Goal: Task Accomplishment & Management: Manage account settings

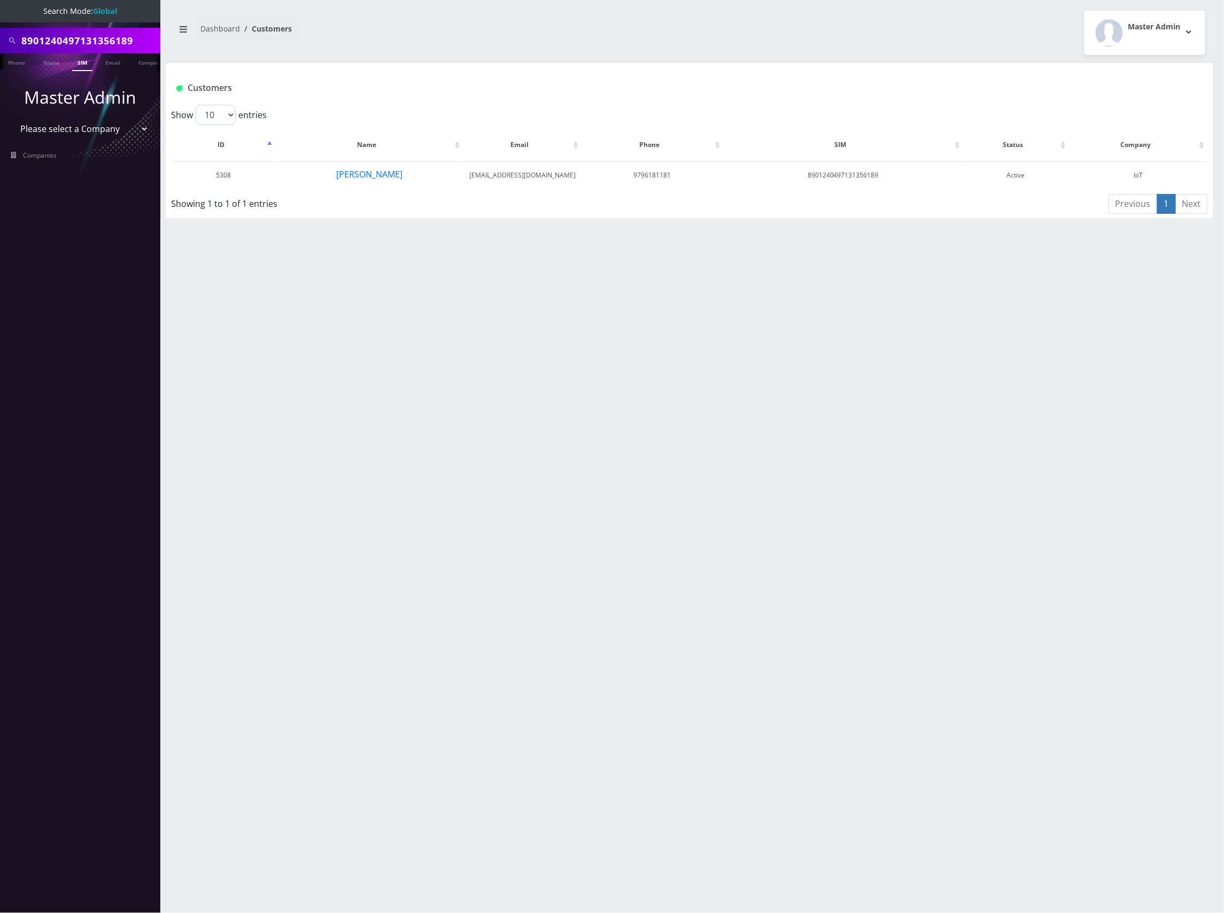
scroll to position [0, 5]
click at [110, 41] on input "8901240497131356189" at bounding box center [89, 40] width 136 height 20
click at [110, 40] on input "8901240497131356189" at bounding box center [89, 40] width 136 height 20
paste input "148000011798241400"
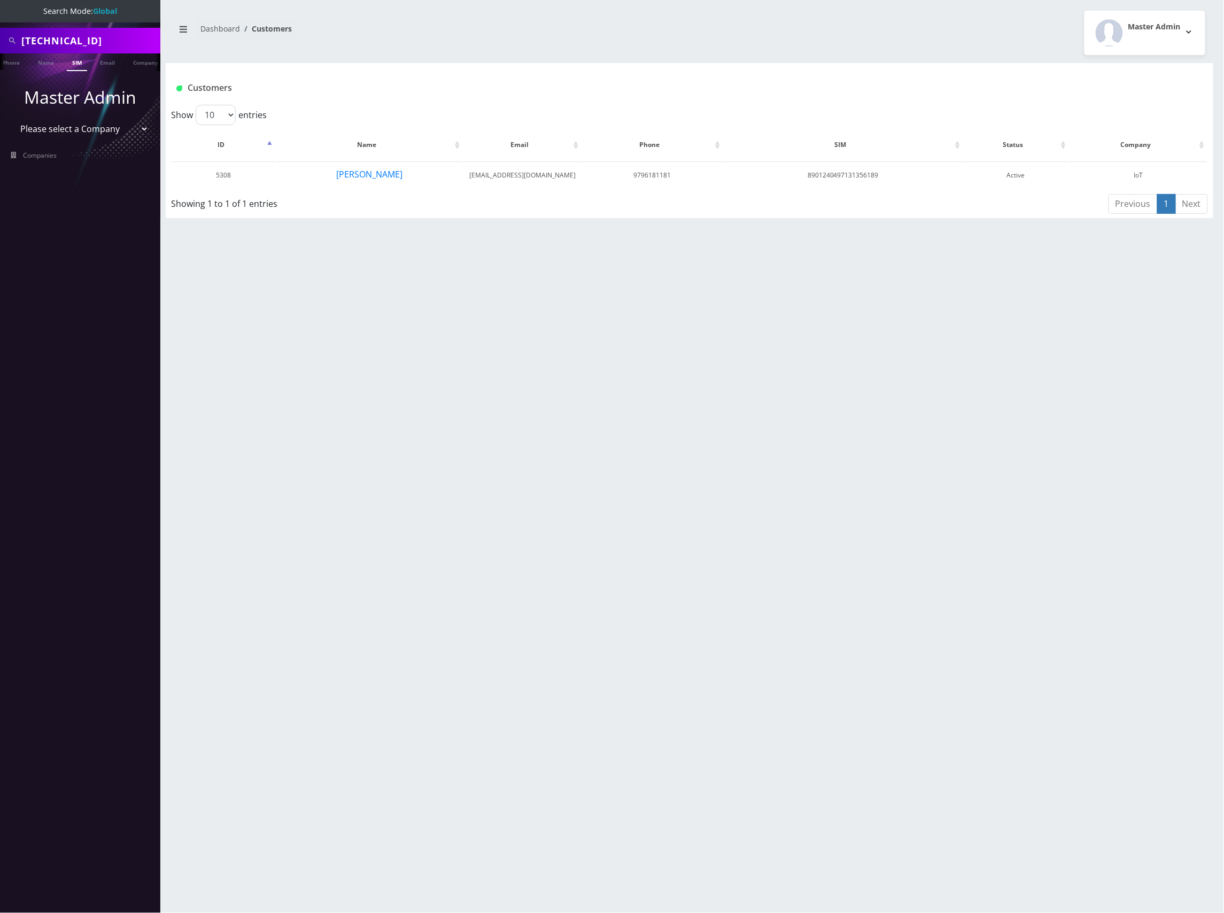
type input "[TECHNICAL_ID]"
click at [79, 63] on link "SIM" at bounding box center [77, 62] width 20 height 18
click at [359, 177] on button "[PERSON_NAME]" at bounding box center [355, 174] width 67 height 14
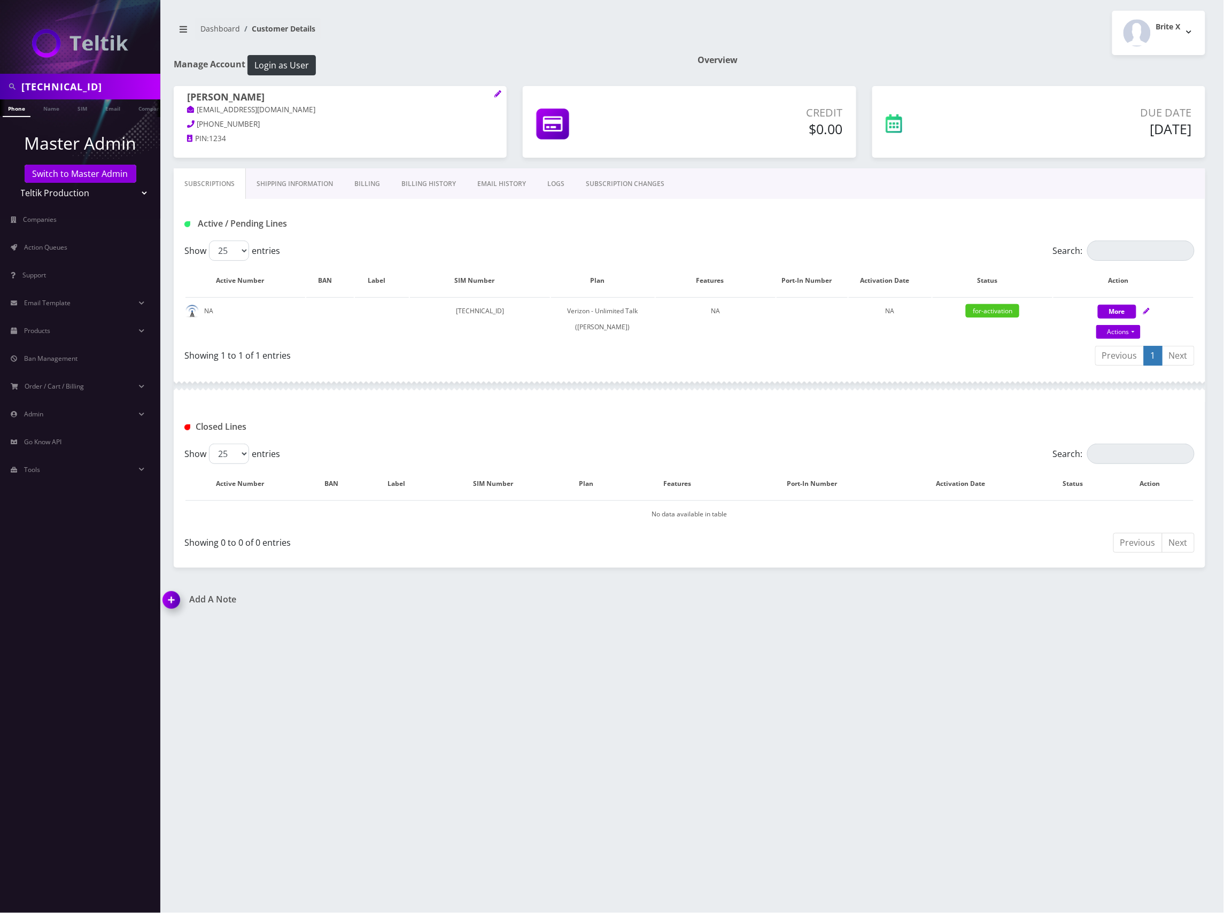
click at [796, 237] on div "Active / Pending Lines" at bounding box center [689, 220] width 1031 height 42
click at [62, 240] on link "Action Queues" at bounding box center [80, 247] width 160 height 22
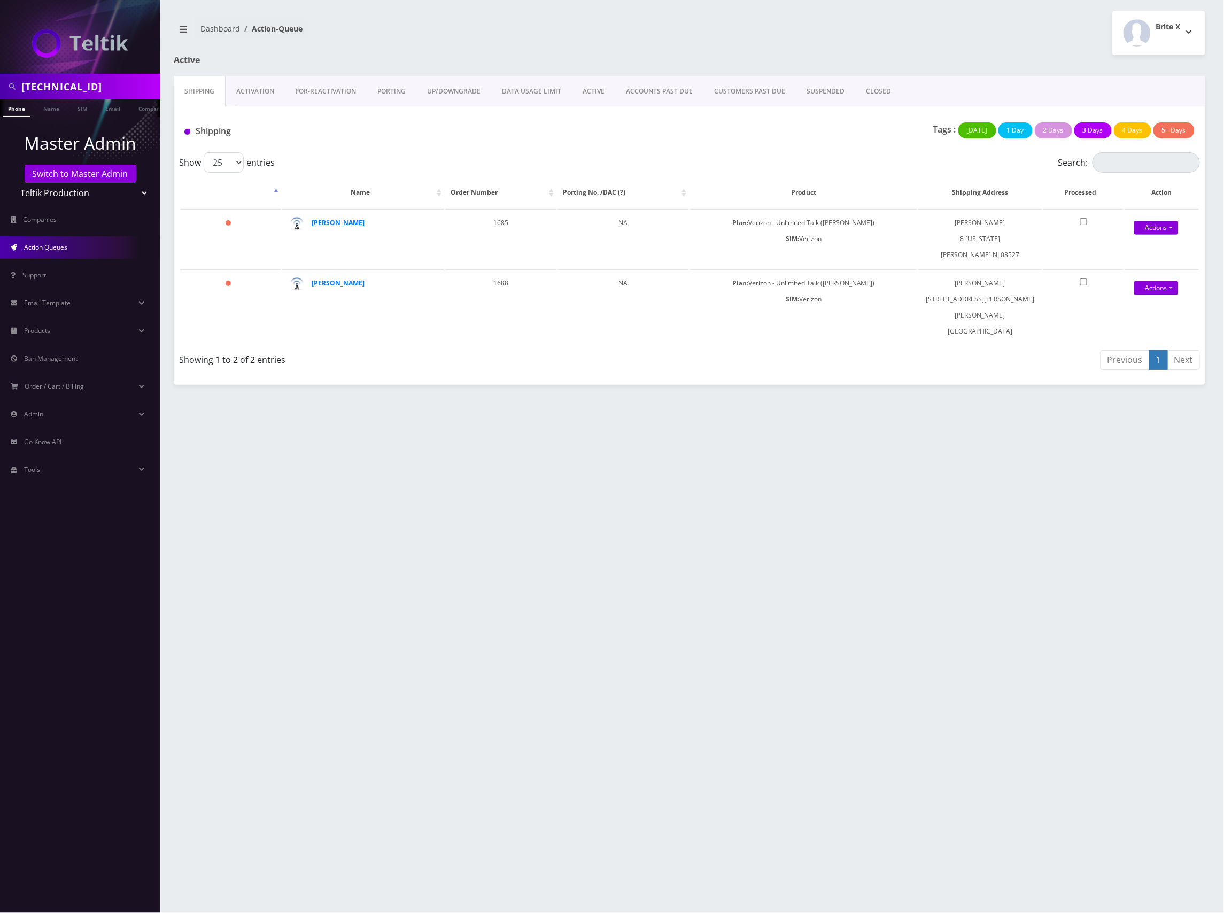
click at [263, 90] on link "Activation" at bounding box center [254, 91] width 59 height 31
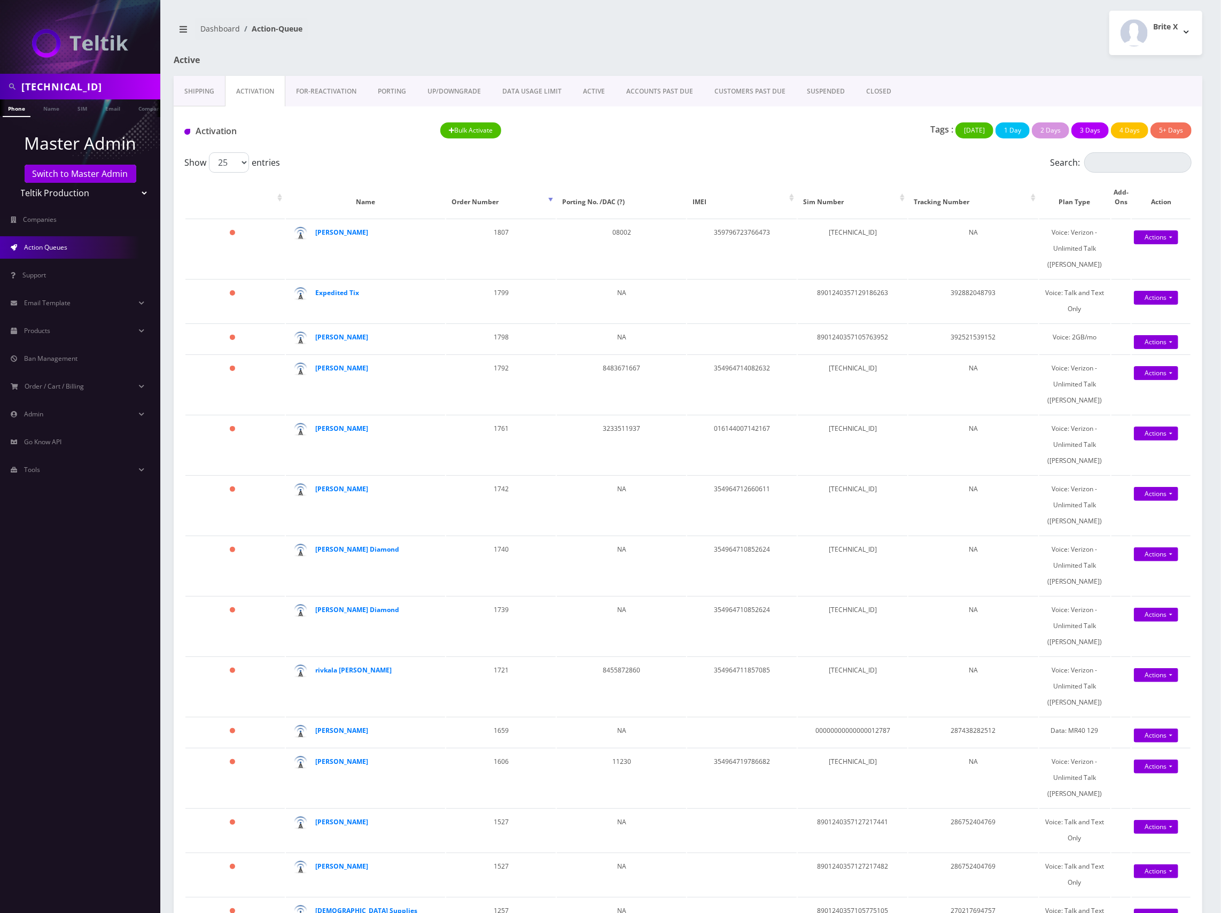
click at [804, 138] on div "Tags : Today 1 Day 2 Days 3 Days 4 Days 5+ Days" at bounding box center [944, 133] width 512 height 22
click at [1153, 237] on link "Actions" at bounding box center [1156, 237] width 44 height 14
click at [853, 225] on td "[TECHNICAL_ID]" at bounding box center [853, 248] width 110 height 59
click at [746, 228] on td "359796723766473" at bounding box center [742, 248] width 110 height 59
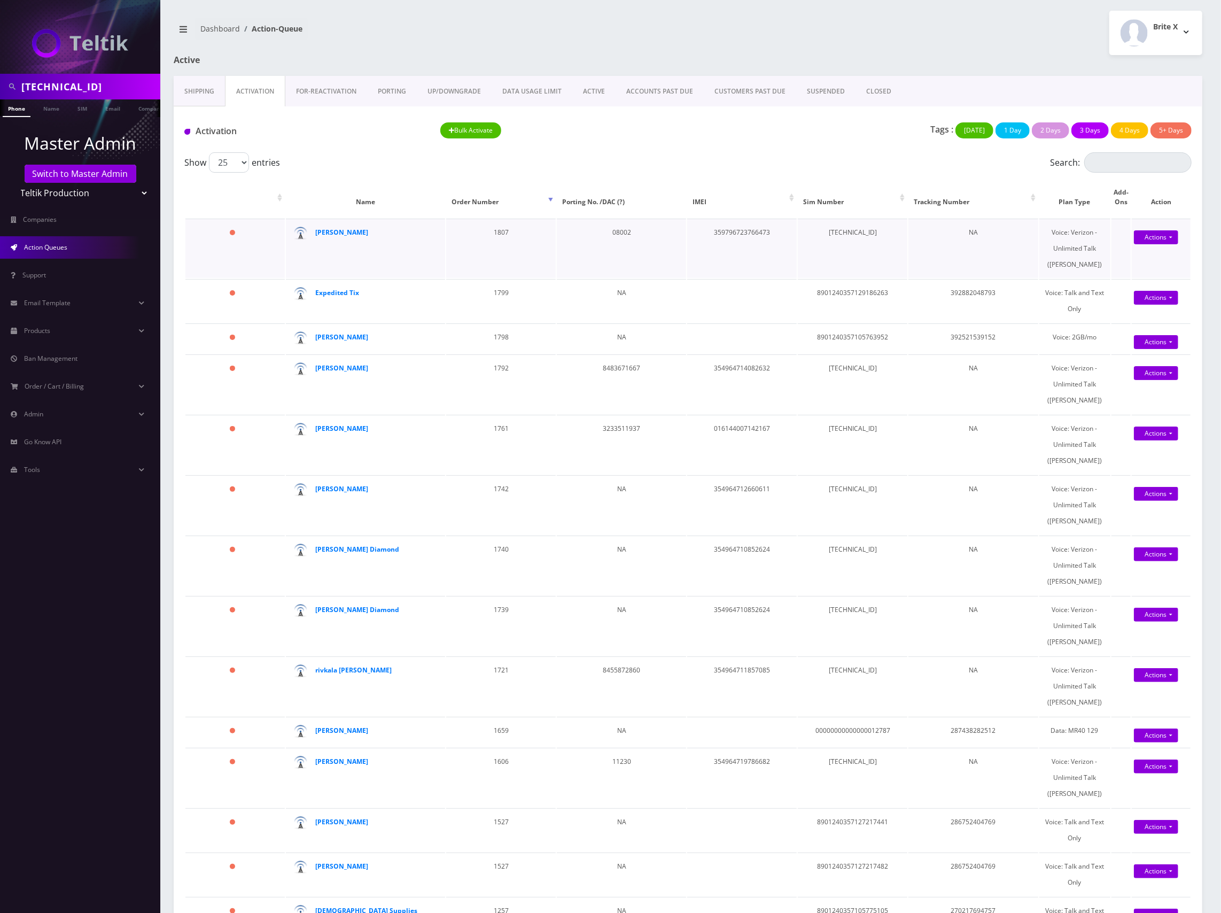
click at [746, 234] on td "359796723766473" at bounding box center [742, 248] width 110 height 59
click at [762, 232] on td "359796723766473" at bounding box center [742, 248] width 110 height 59
click at [768, 237] on td "359796723766473" at bounding box center [742, 248] width 110 height 59
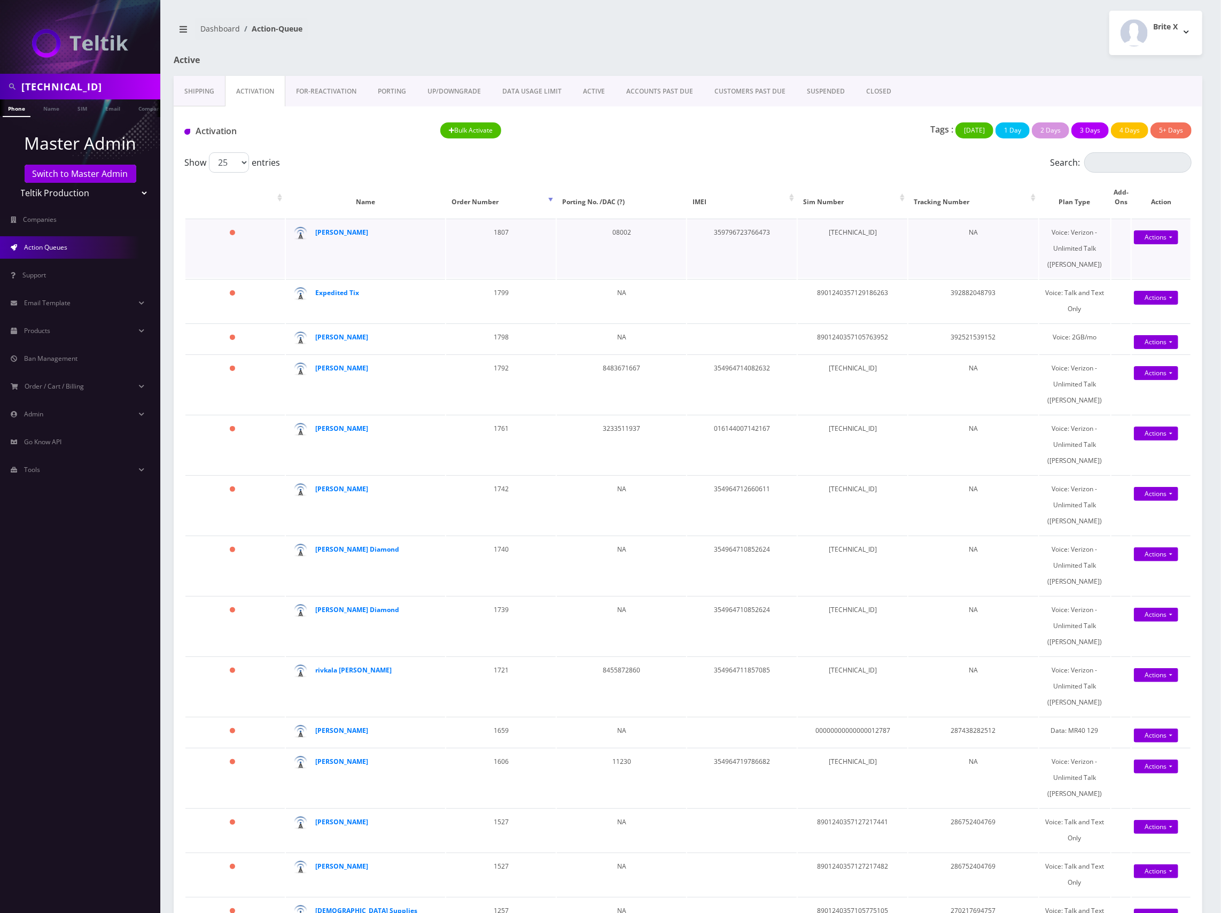
click at [851, 236] on td "[TECHNICAL_ID]" at bounding box center [853, 248] width 110 height 59
click at [1163, 234] on link "Actions" at bounding box center [1156, 237] width 44 height 14
click at [962, 196] on th "Tracking Number" at bounding box center [972, 197] width 129 height 41
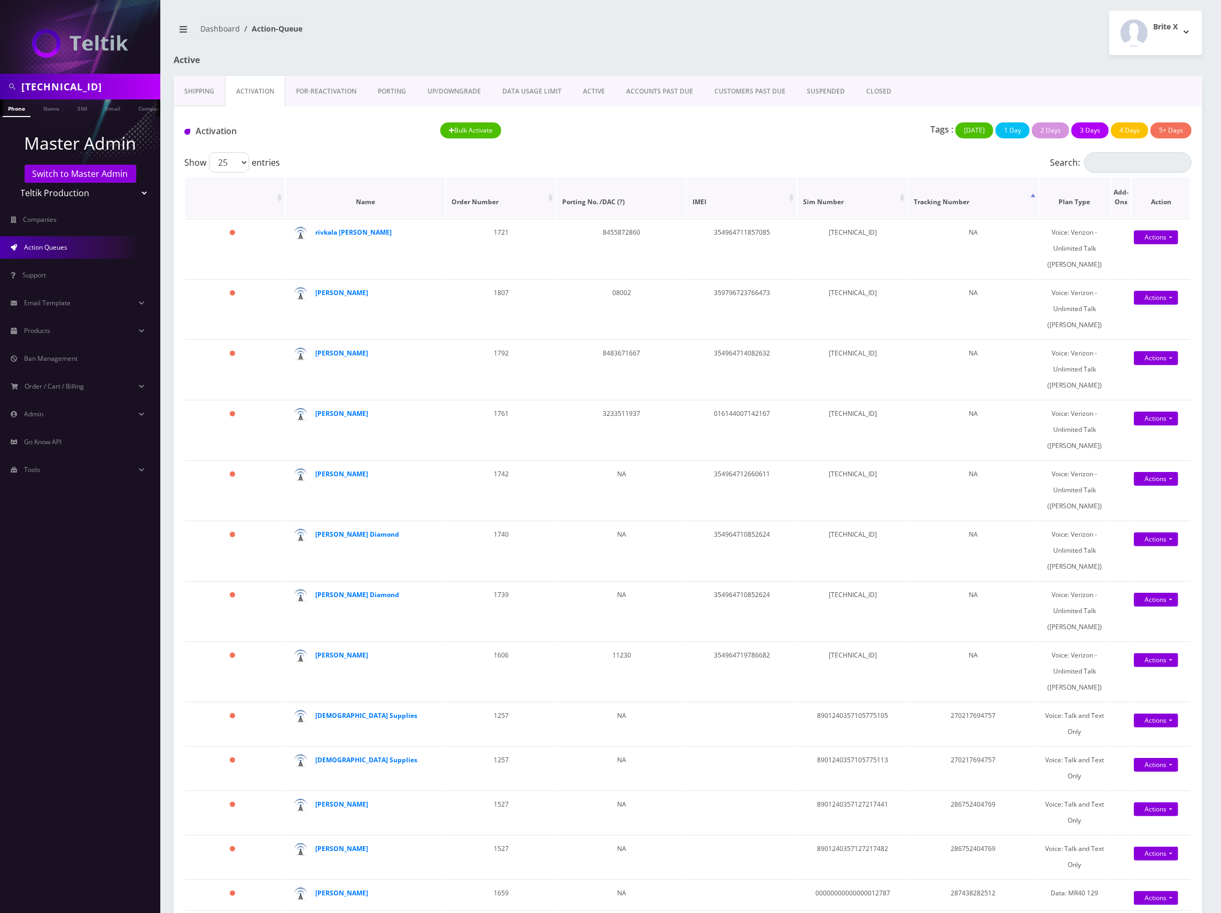
click at [951, 201] on th "Tracking Number" at bounding box center [972, 197] width 129 height 41
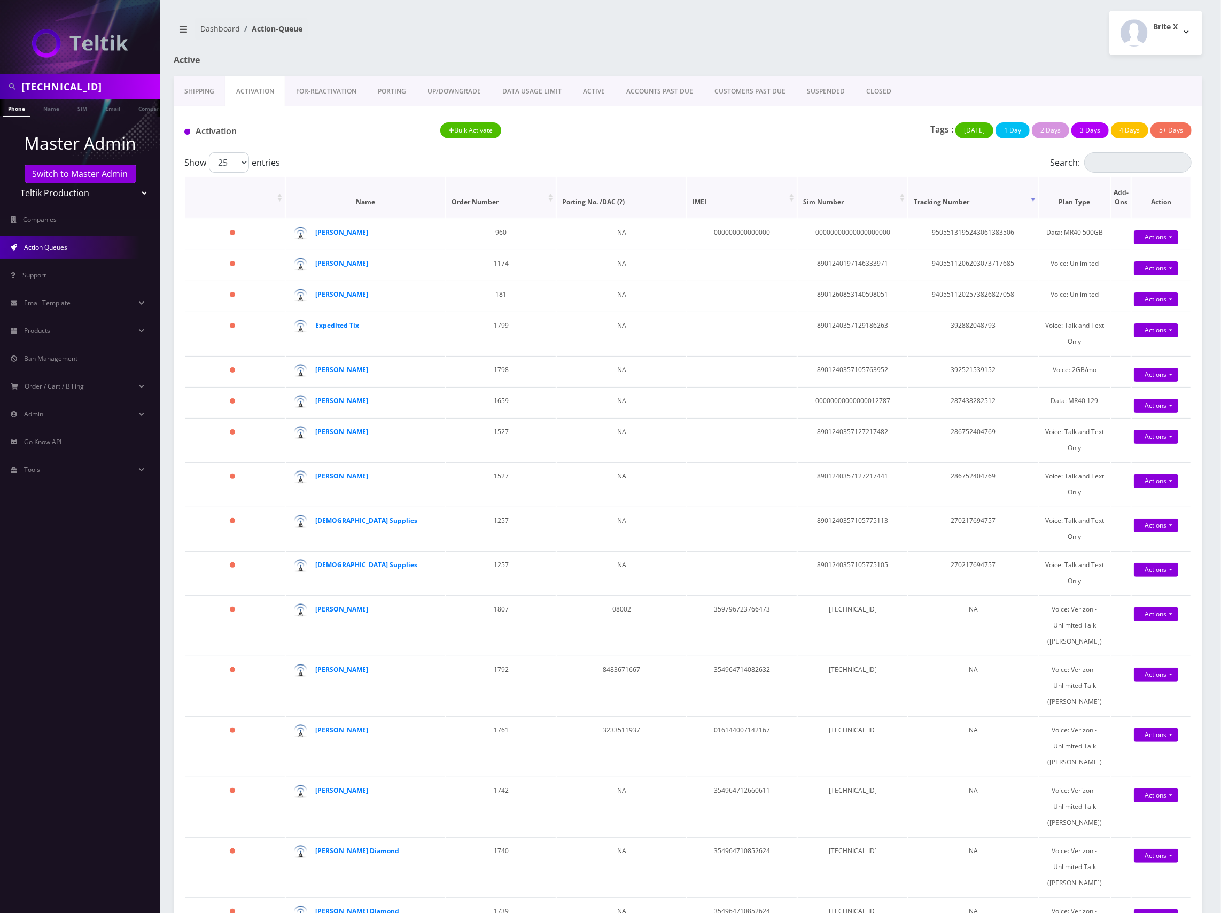
click at [516, 202] on th "Order Number" at bounding box center [501, 197] width 110 height 41
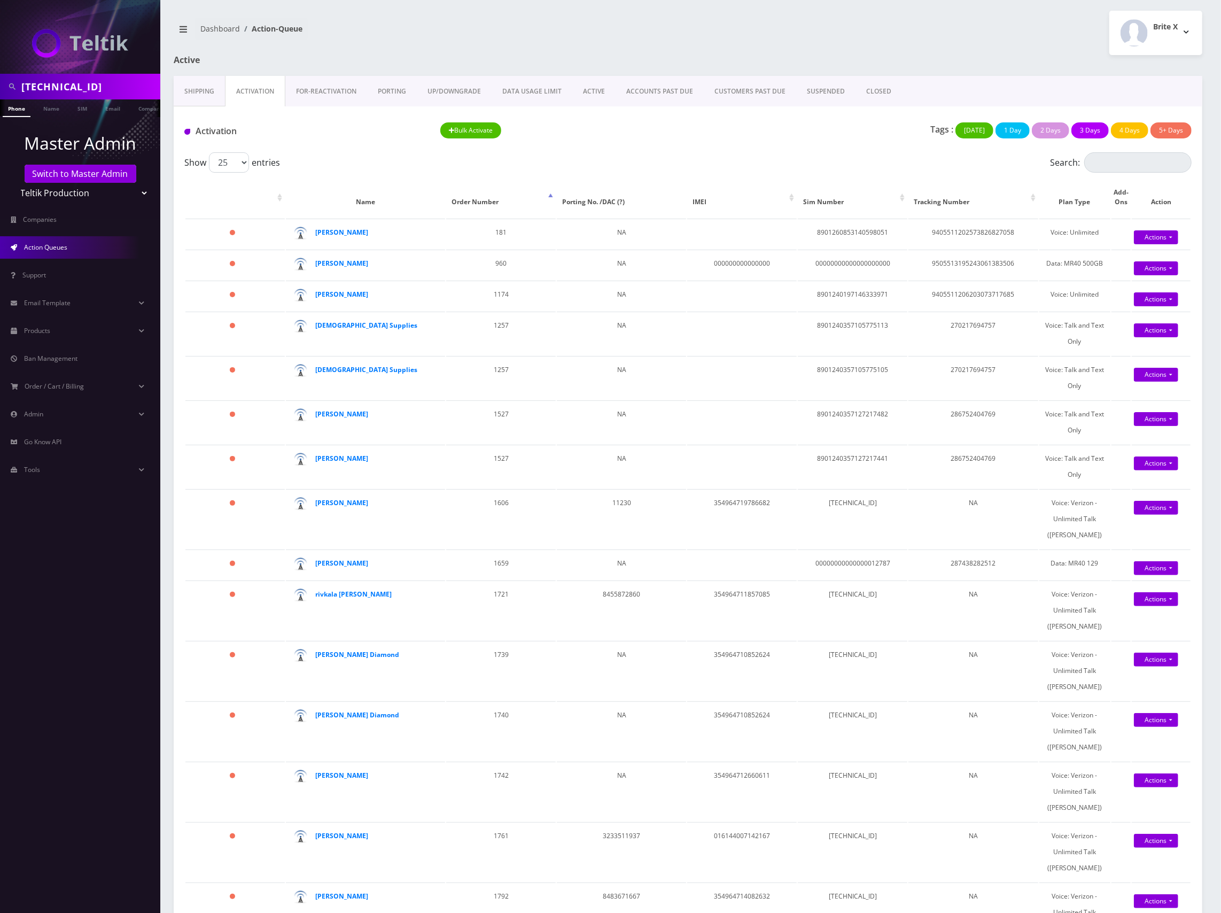
drag, startPoint x: 496, startPoint y: 199, endPoint x: 512, endPoint y: 201, distance: 15.6
click at [497, 199] on th "Order Number" at bounding box center [501, 197] width 110 height 41
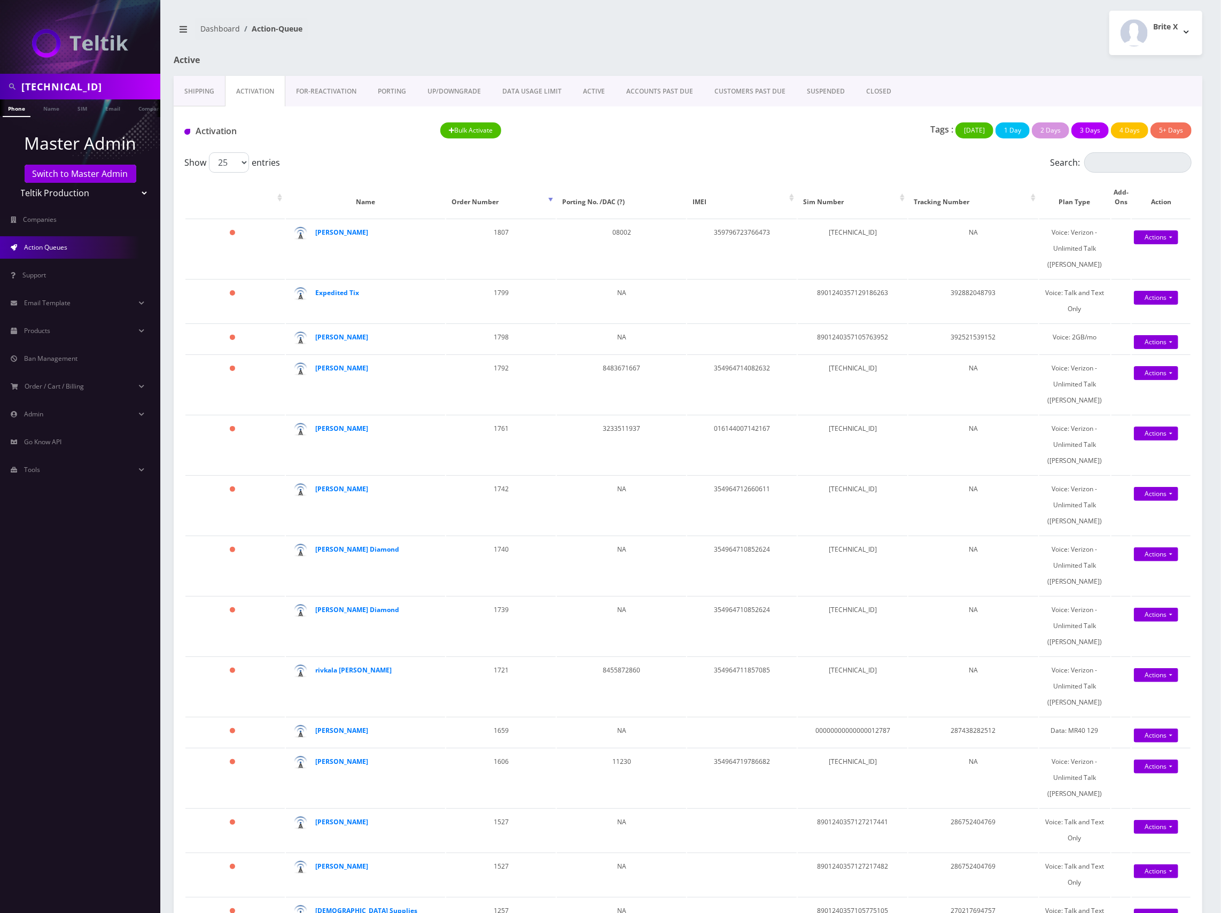
click at [860, 144] on div "Tags : Today 1 Day 2 Days 3 Days 4 Days 5+ Days" at bounding box center [944, 133] width 512 height 22
click at [1137, 234] on link "Actions" at bounding box center [1156, 237] width 44 height 14
click at [863, 156] on div "Show 25 50 100 250 500 1000 entries" at bounding box center [562, 162] width 756 height 20
click at [802, 151] on div "Activation Bulk Activate Tags : Today 1 Day 2 Days 3 Days 4 Days 5+ Days" at bounding box center [688, 129] width 1029 height 46
click at [846, 166] on div "Show 25 50 100 250 500 1000 entries" at bounding box center [562, 162] width 756 height 20
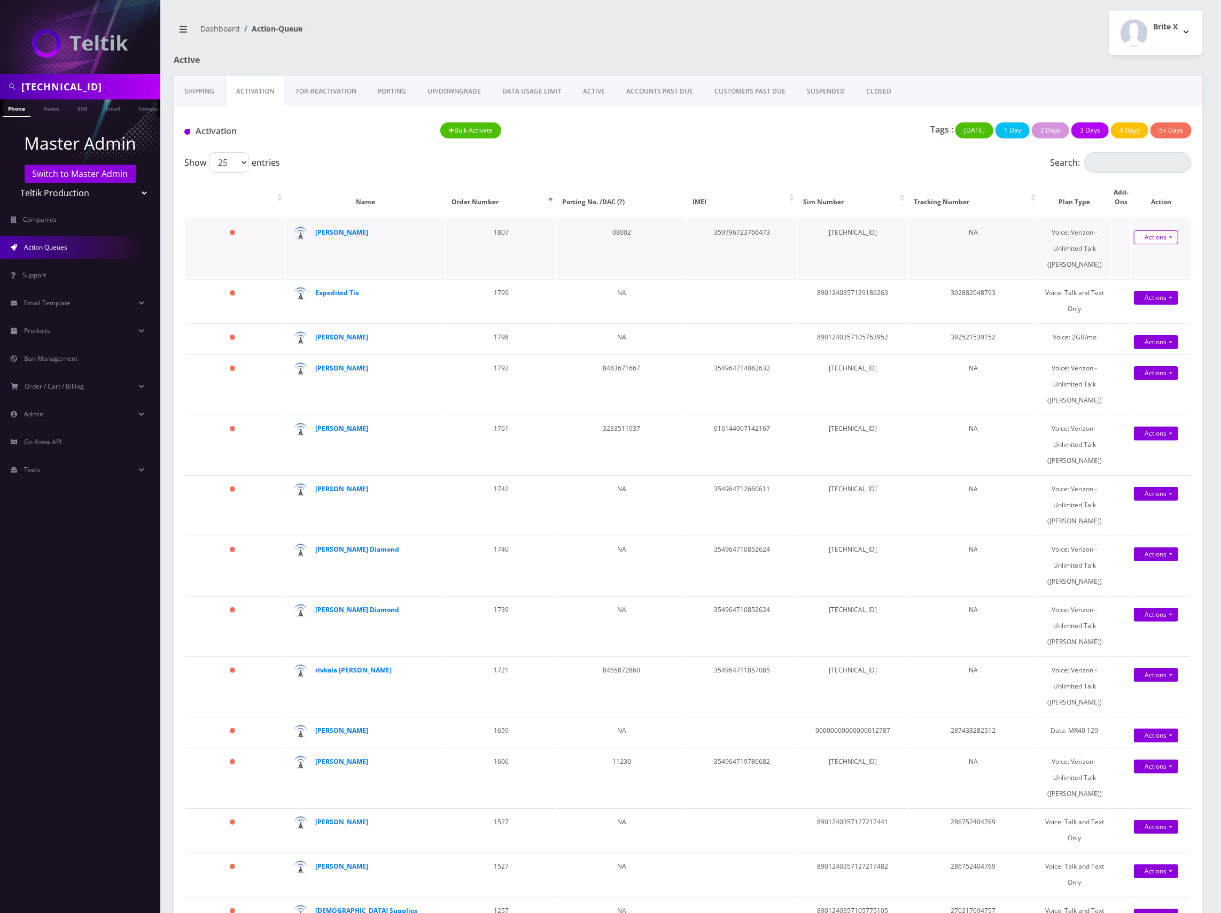
click at [1159, 240] on link "Actions" at bounding box center [1156, 237] width 44 height 14
click at [823, 158] on div "Show 25 50 100 250 500 1000 entries" at bounding box center [562, 162] width 756 height 20
click at [793, 151] on div "Activation Bulk Activate Tags : Today 1 Day 2 Days 3 Days 4 Days 5+ Days" at bounding box center [688, 129] width 1029 height 46
click at [328, 231] on strong "Yehudis Klahr" at bounding box center [341, 232] width 53 height 9
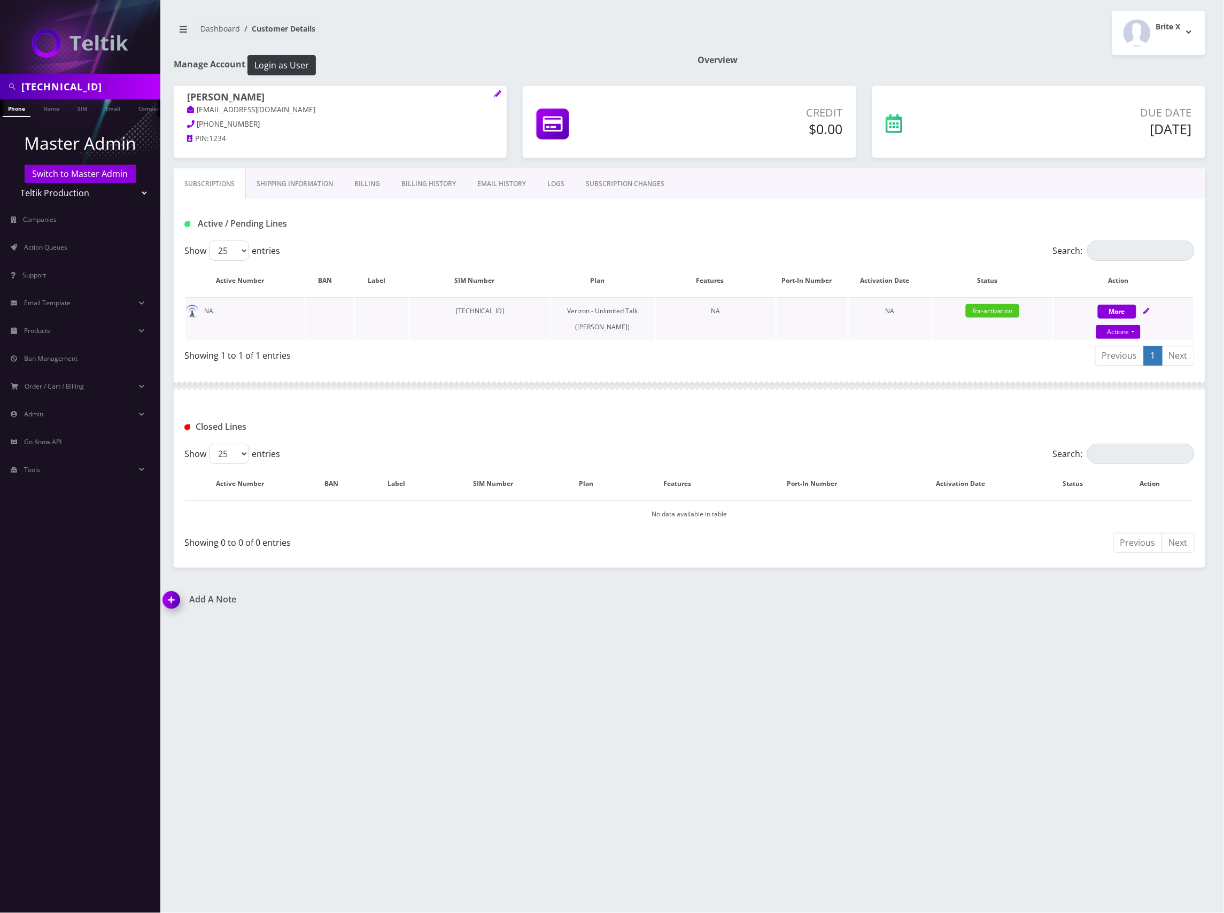
click at [1149, 309] on icon at bounding box center [1146, 311] width 6 height 6
select select "459"
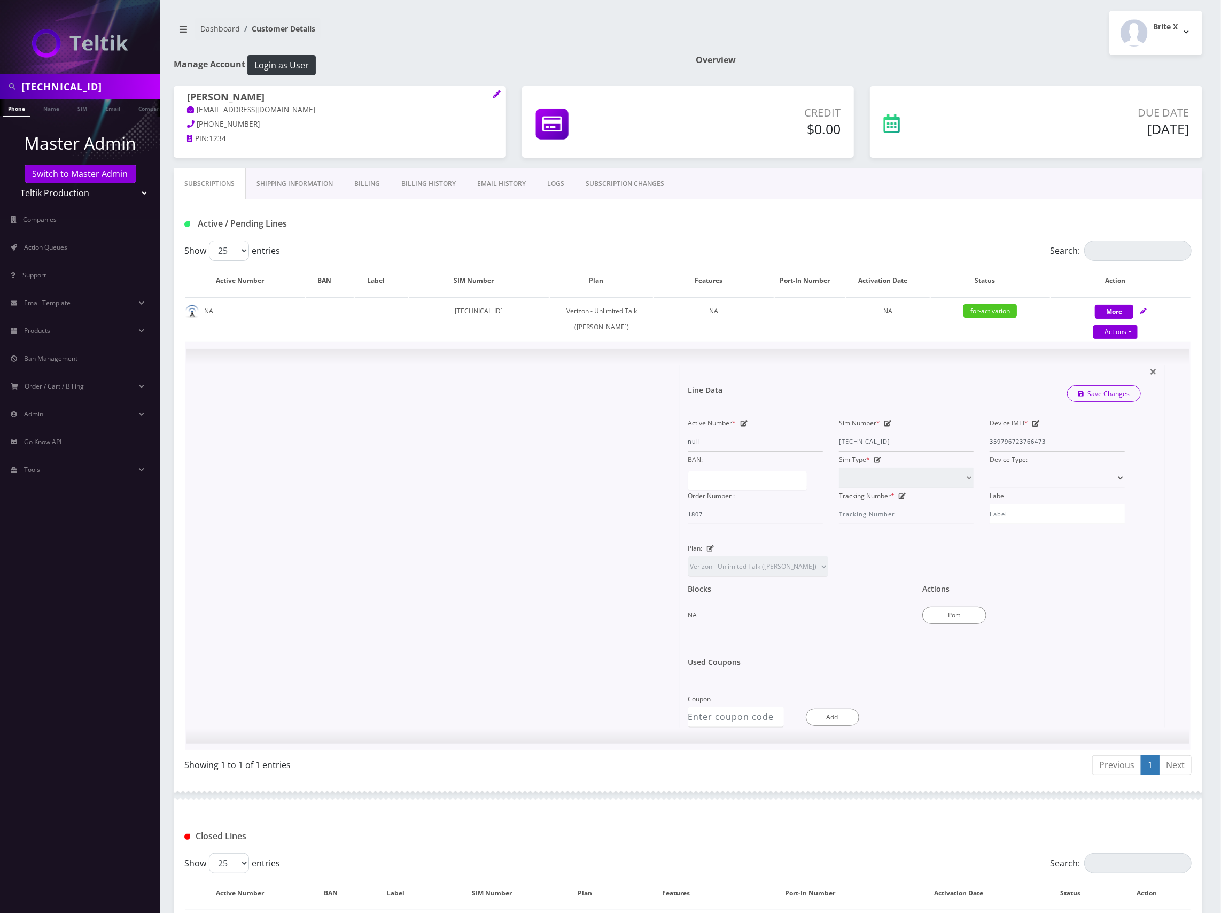
click at [1038, 425] on icon at bounding box center [1035, 423] width 7 height 6
click at [1032, 443] on input "359796723766473" at bounding box center [1057, 441] width 135 height 20
paste input "496471076041"
type input "354964710760413"
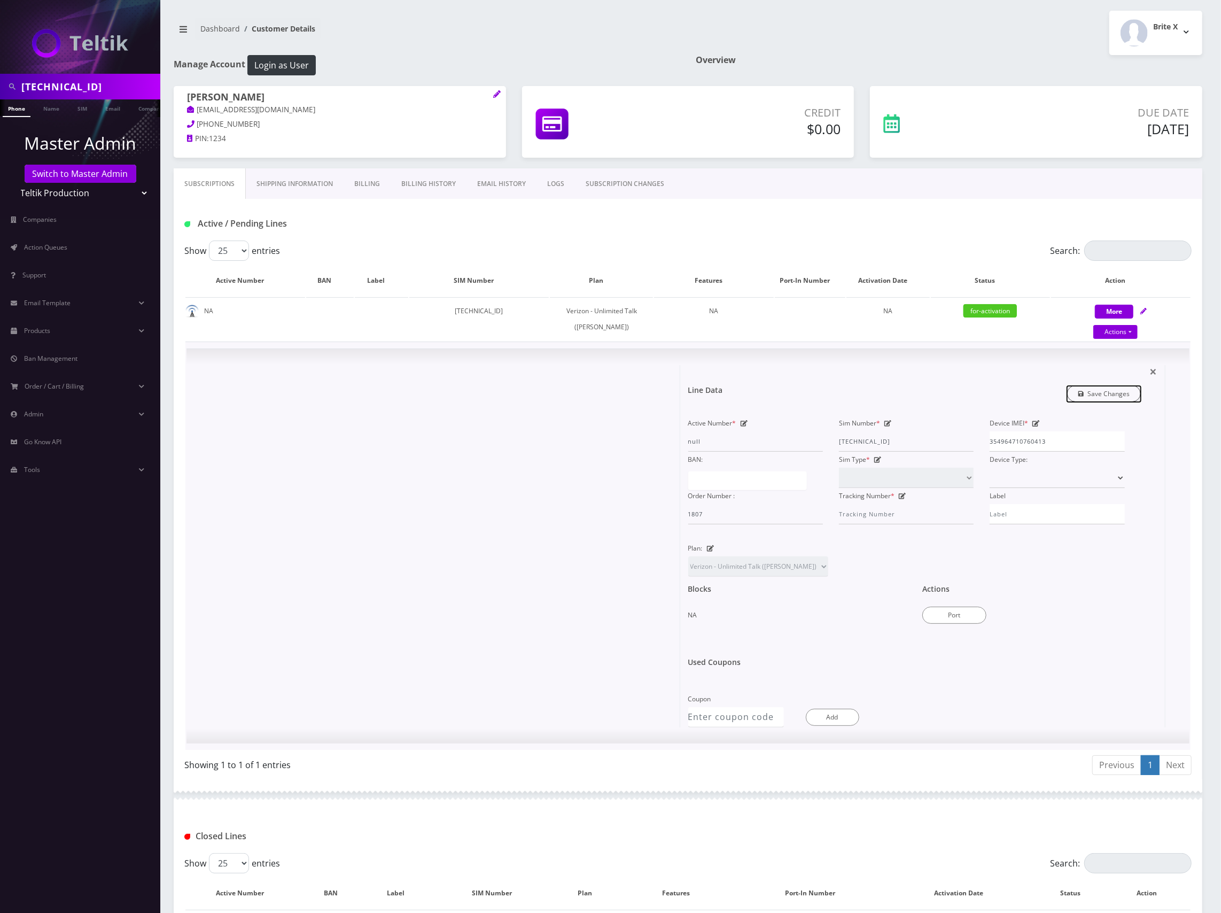
click at [1103, 392] on link "Save Changes" at bounding box center [1104, 393] width 74 height 17
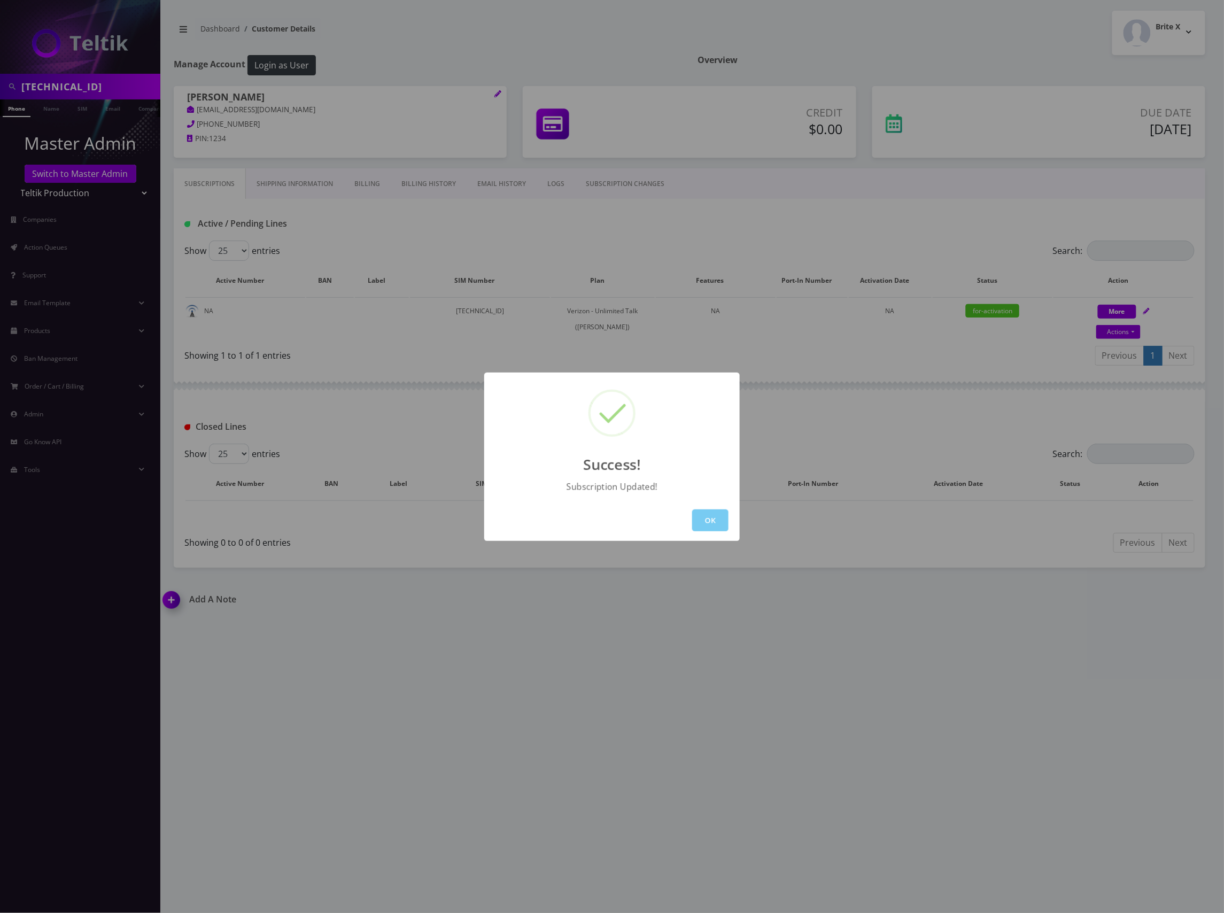
click at [716, 518] on button "OK" at bounding box center [710, 520] width 36 height 22
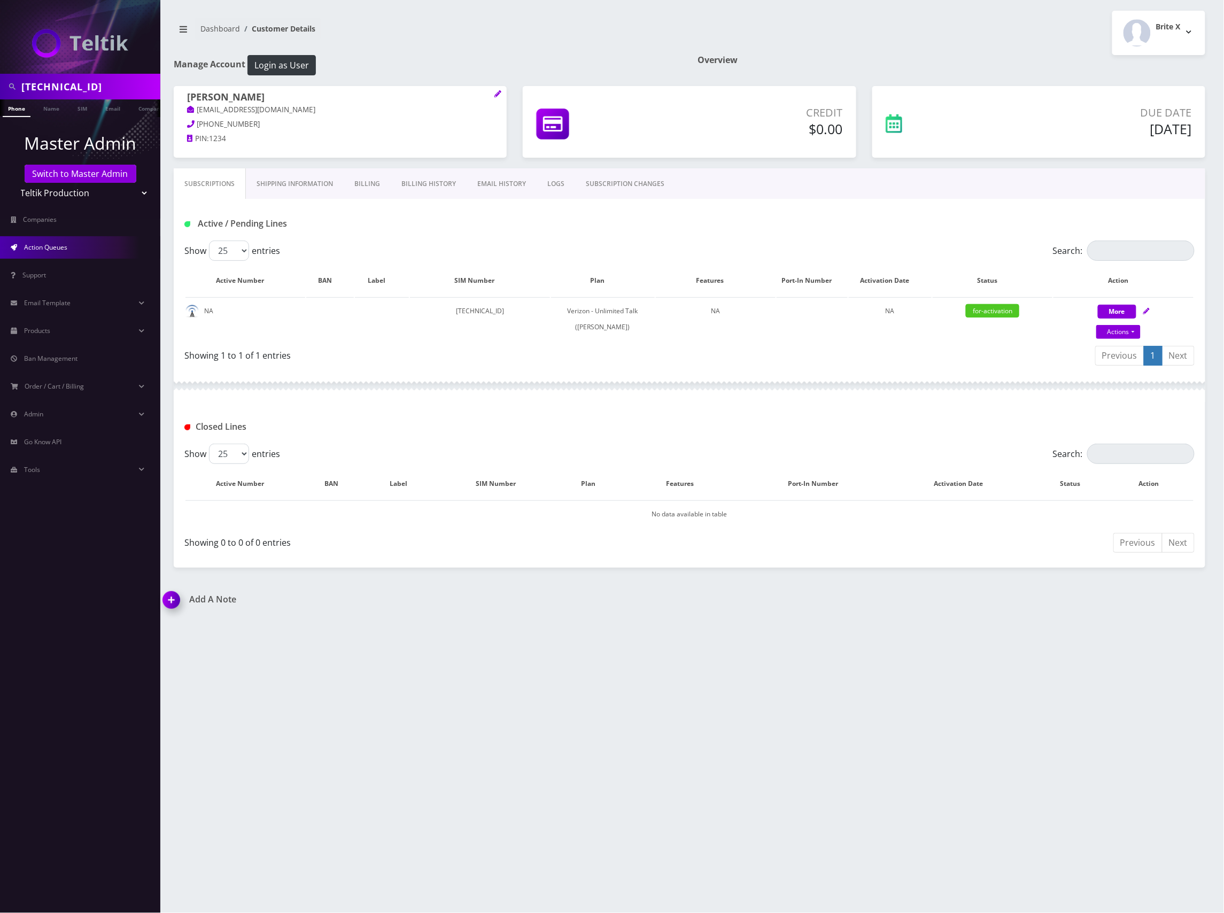
click at [64, 243] on span "Action Queues" at bounding box center [45, 247] width 43 height 9
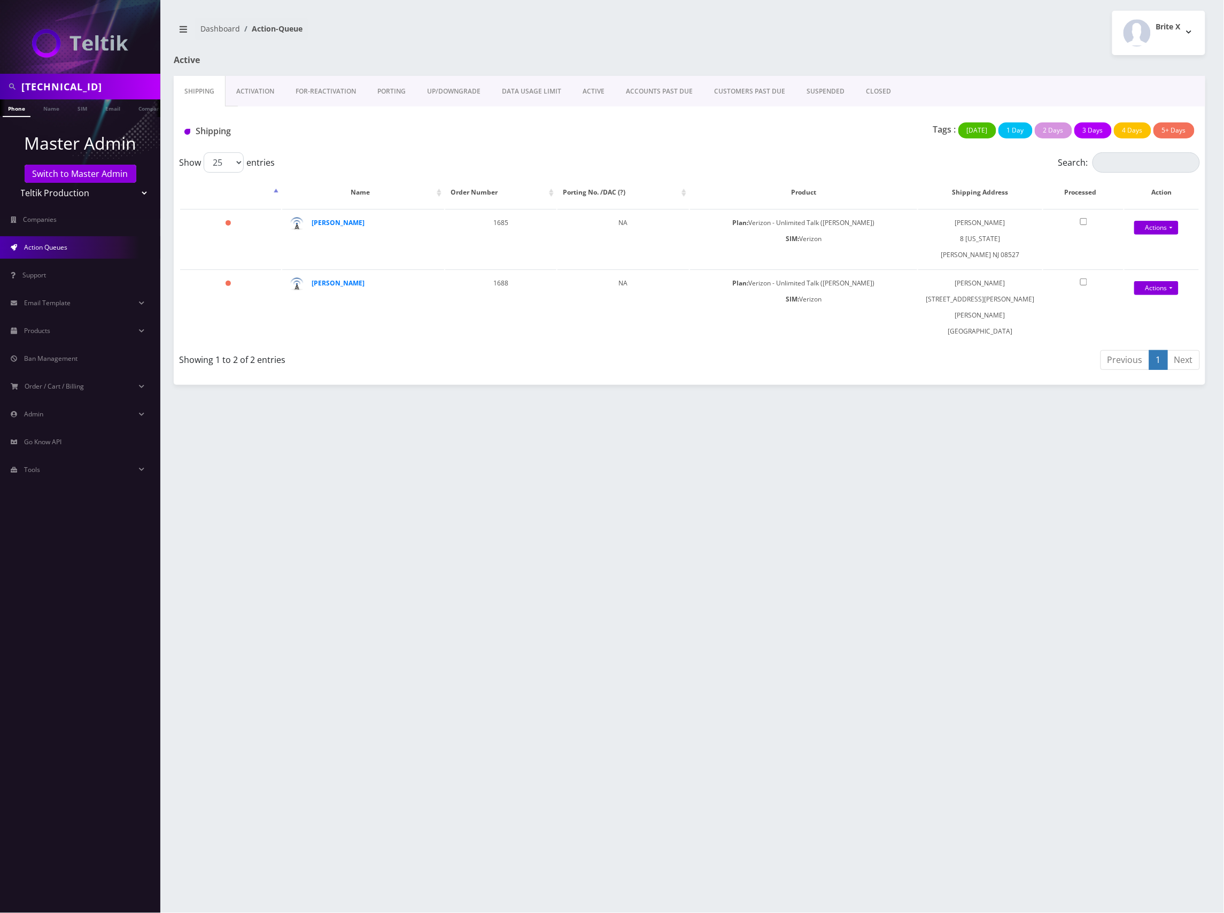
drag, startPoint x: 587, startPoint y: 141, endPoint x: 537, endPoint y: 122, distance: 53.1
drag, startPoint x: 537, startPoint y: 122, endPoint x: 969, endPoint y: 438, distance: 535.3
click at [971, 439] on div "[TECHNICAL_ID] Phone Name SIM Email Company Customer Dashboard Action-Queue Bri…" at bounding box center [689, 456] width 1069 height 913
